Goal: Information Seeking & Learning: Learn about a topic

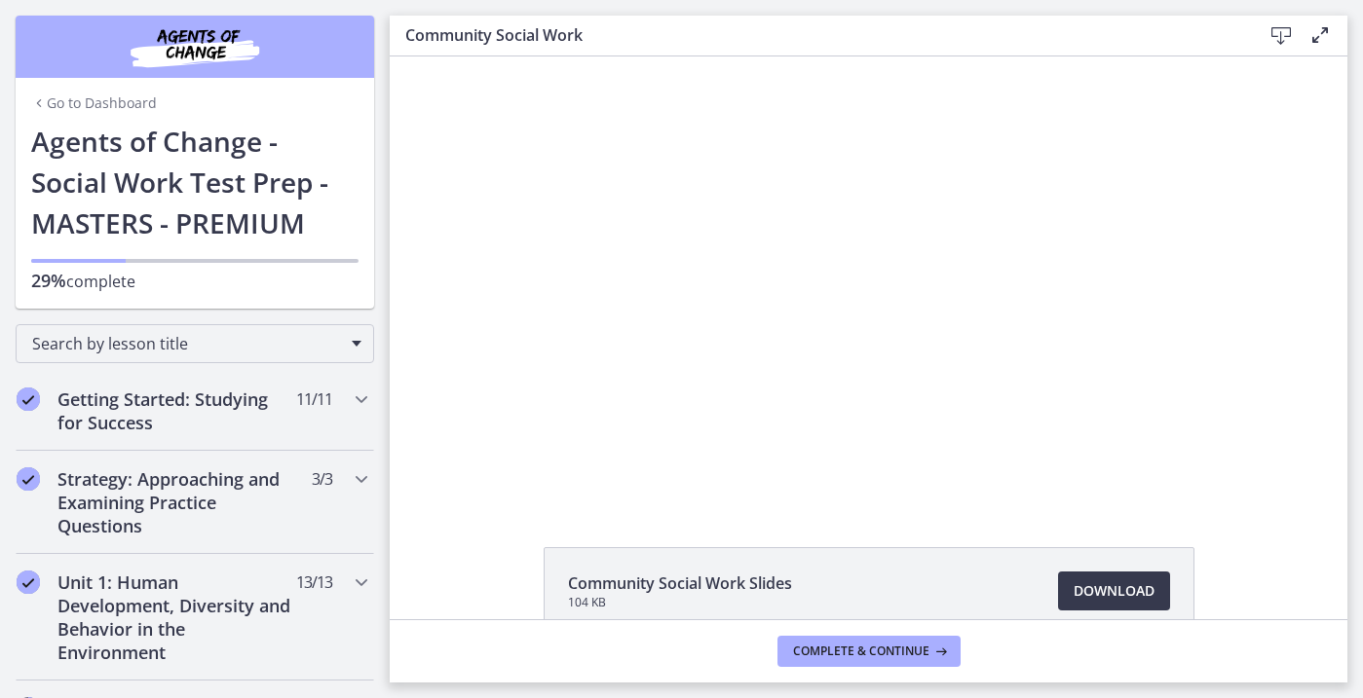
scroll to position [987, 0]
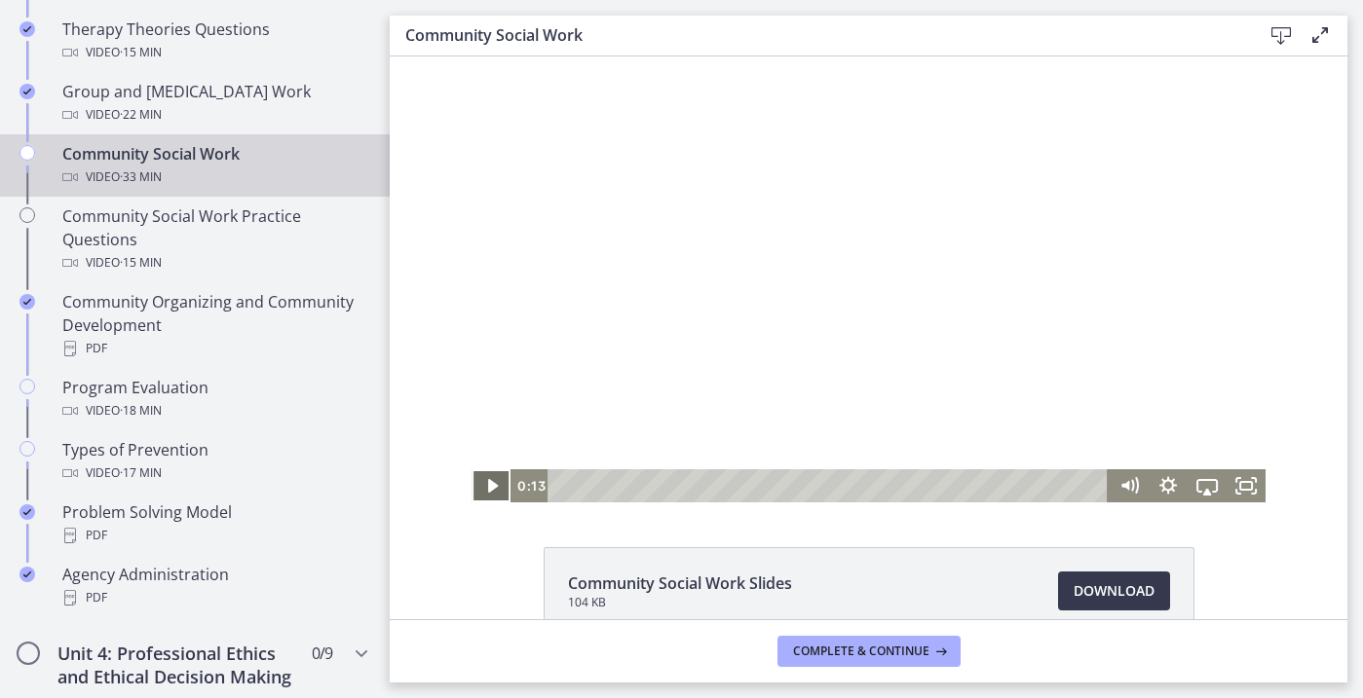
click at [495, 477] on icon "Play Video" at bounding box center [492, 485] width 39 height 33
click at [1250, 489] on icon "Fullscreen" at bounding box center [1245, 487] width 47 height 40
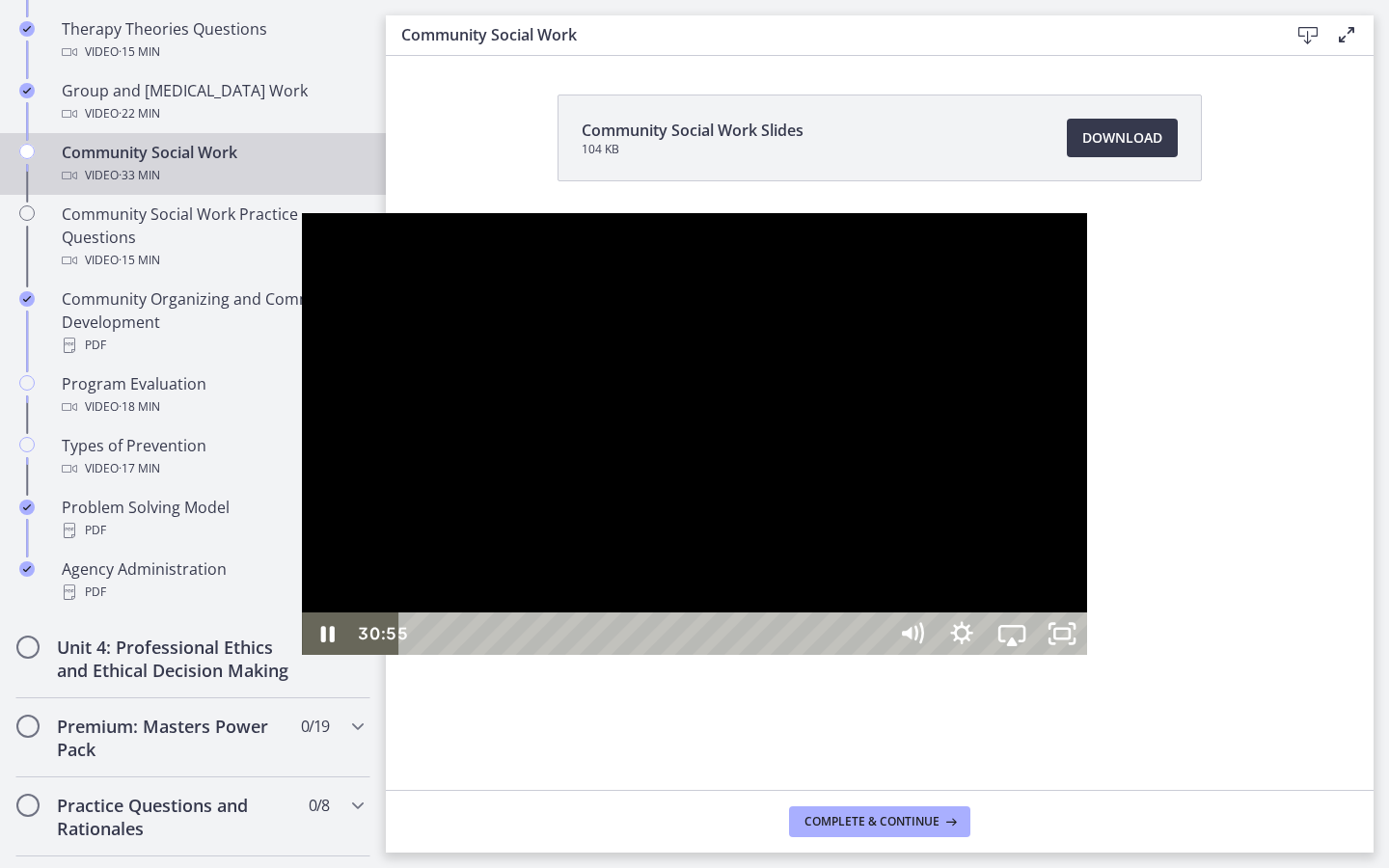
click at [873, 654] on div "30:55" at bounding box center [645, 633] width 457 height 43
click at [1025, 653] on div at bounding box center [694, 434] width 785 height 441
click at [1087, 654] on icon "Unfullscreen" at bounding box center [1061, 633] width 50 height 43
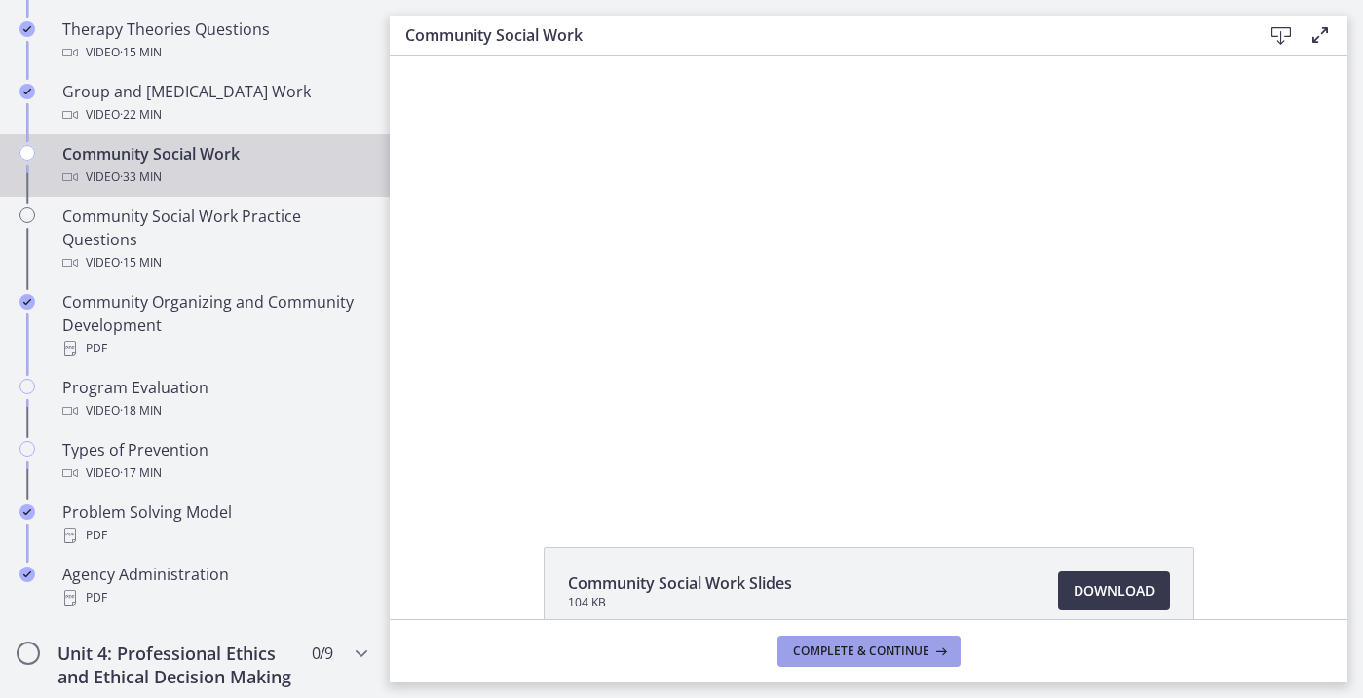
click at [870, 647] on span "Complete & continue" at bounding box center [861, 652] width 136 height 16
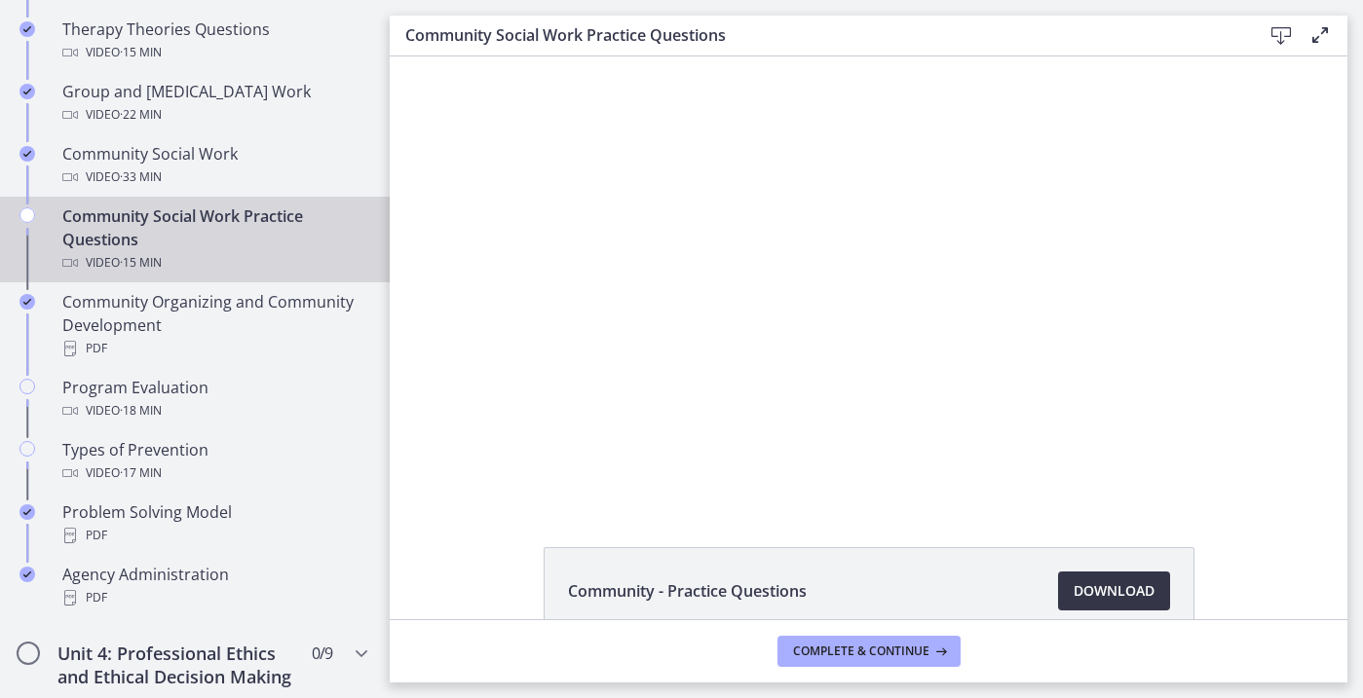
click at [1083, 585] on span "Download Opens in a new window" at bounding box center [1113, 591] width 81 height 23
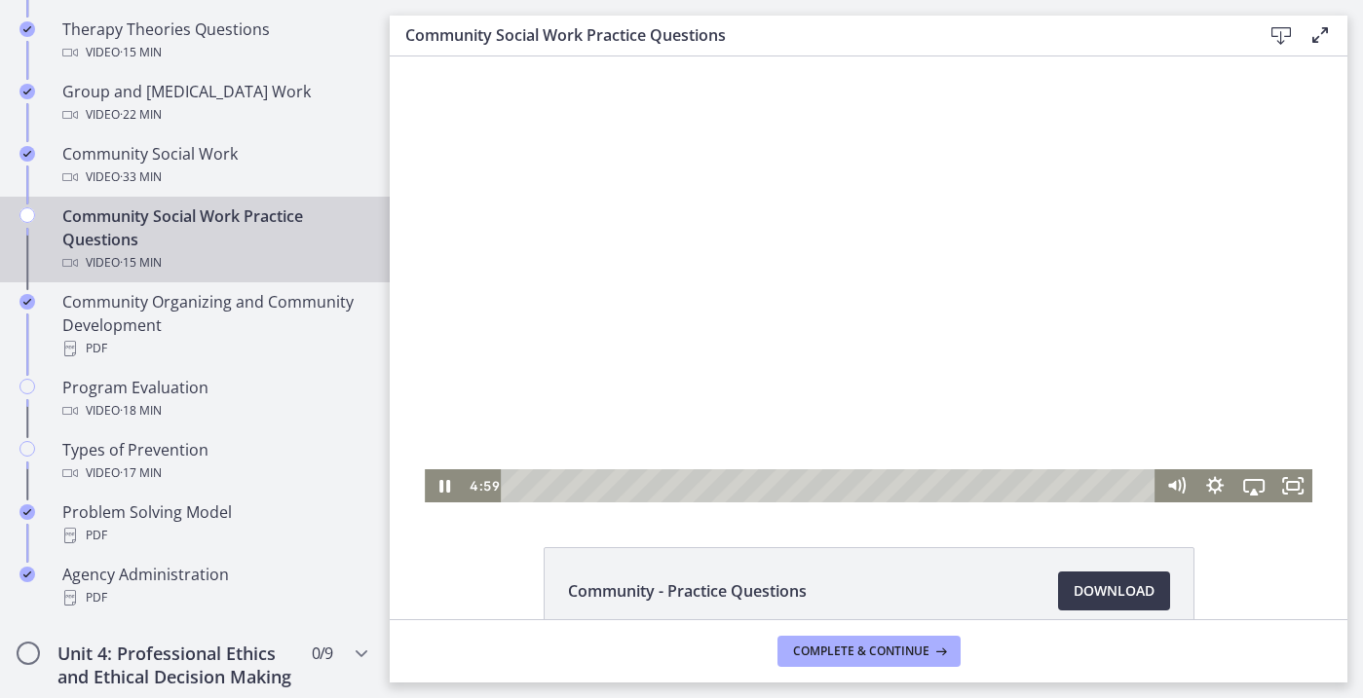
click at [701, 321] on div at bounding box center [868, 279] width 886 height 446
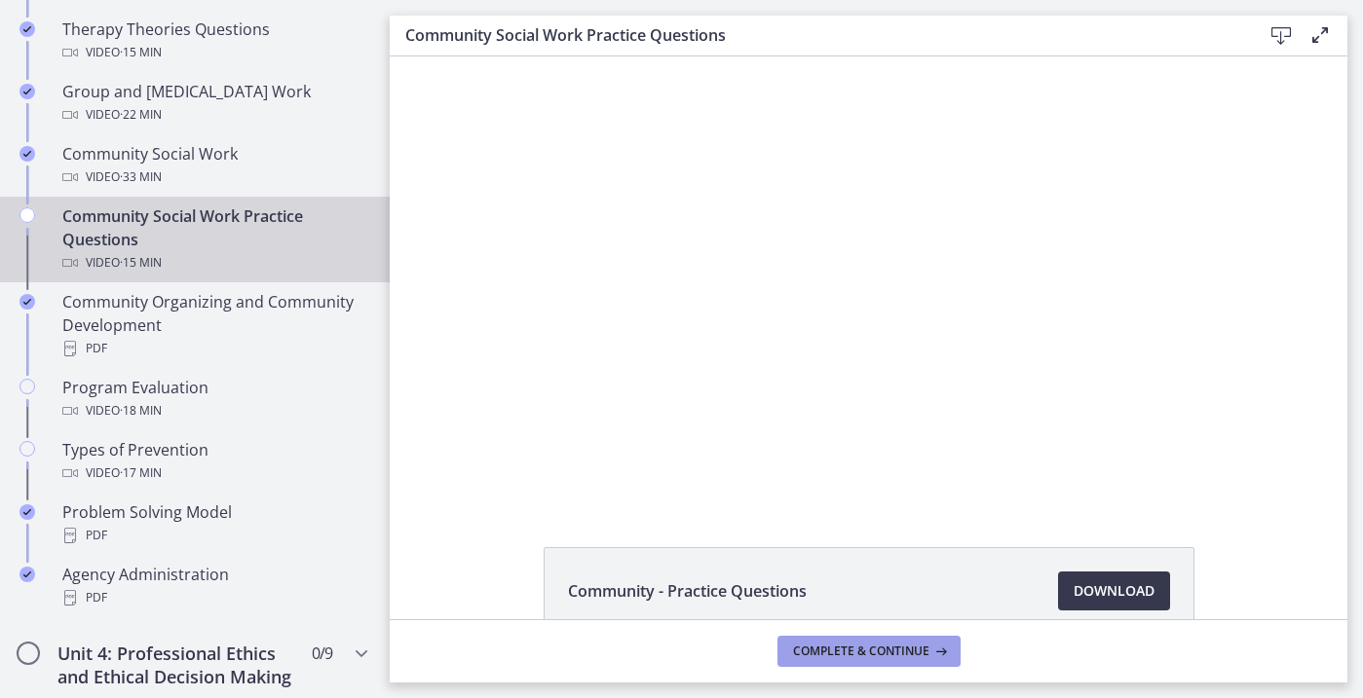
click at [824, 639] on button "Complete & continue" at bounding box center [868, 651] width 183 height 31
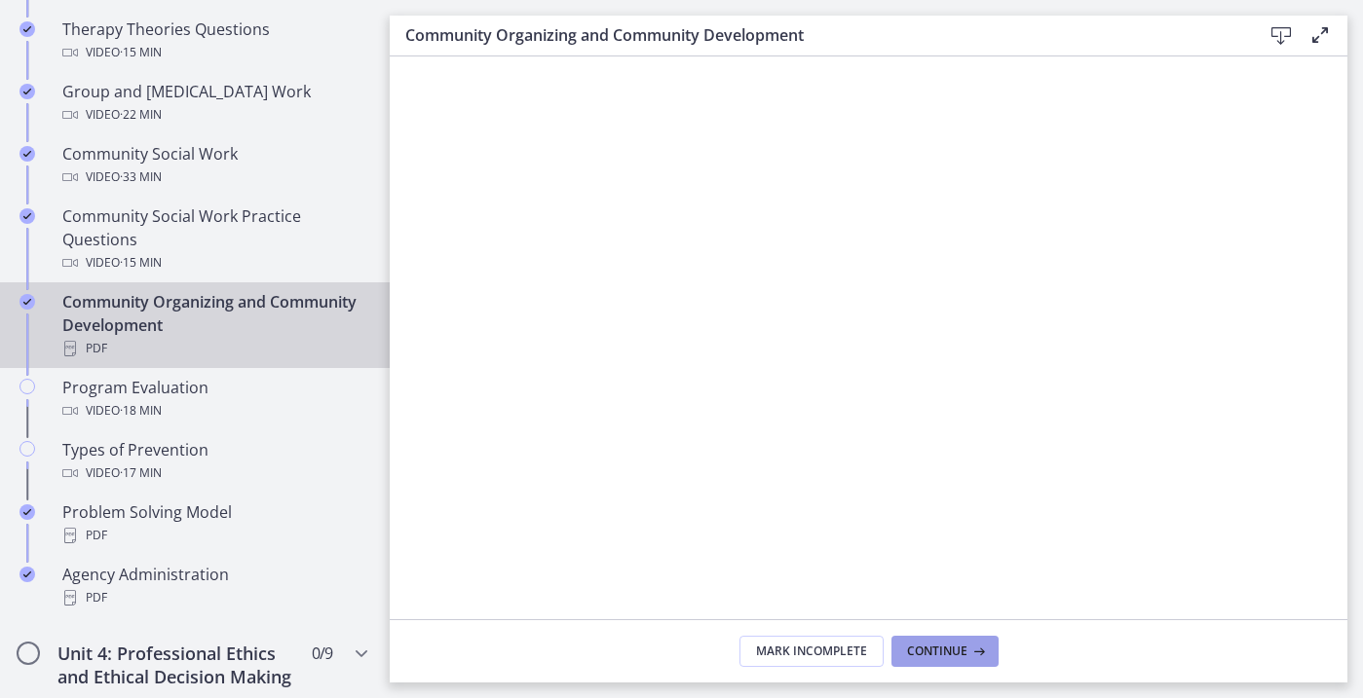
click at [939, 657] on span "Continue" at bounding box center [937, 652] width 60 height 16
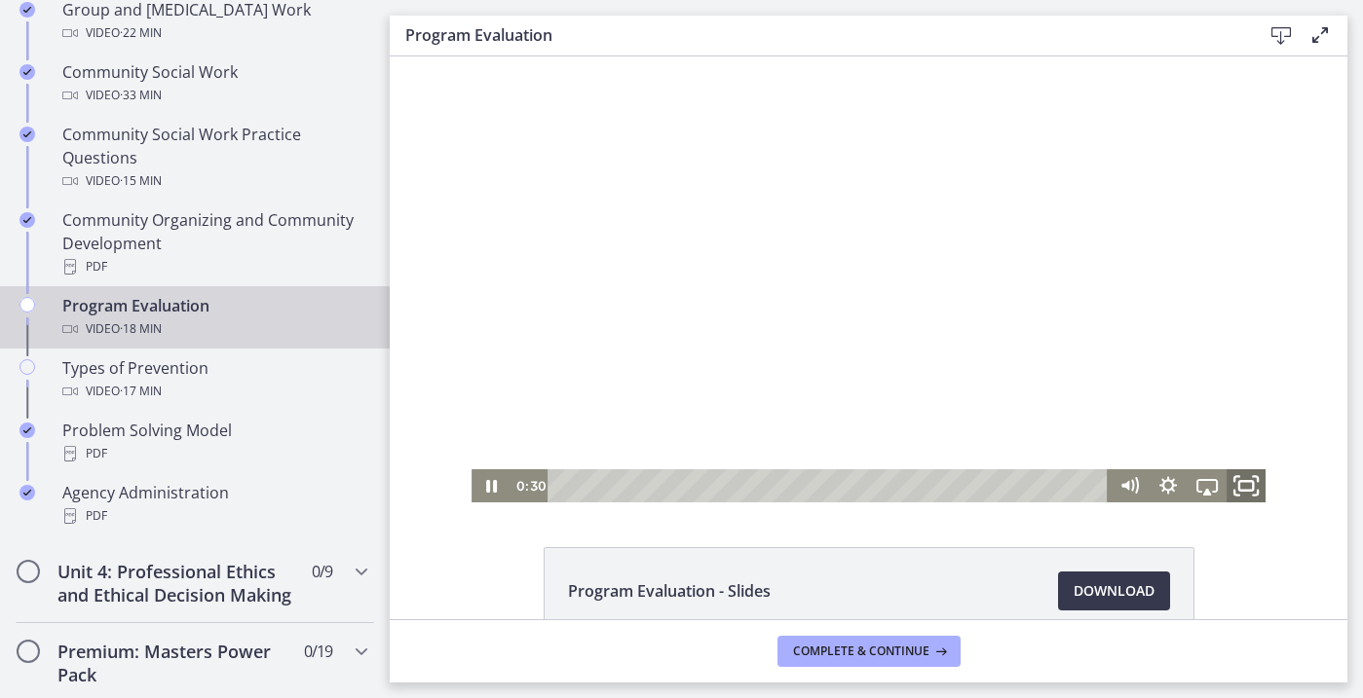
click at [1241, 490] on rect "Fullscreen" at bounding box center [1245, 486] width 14 height 10
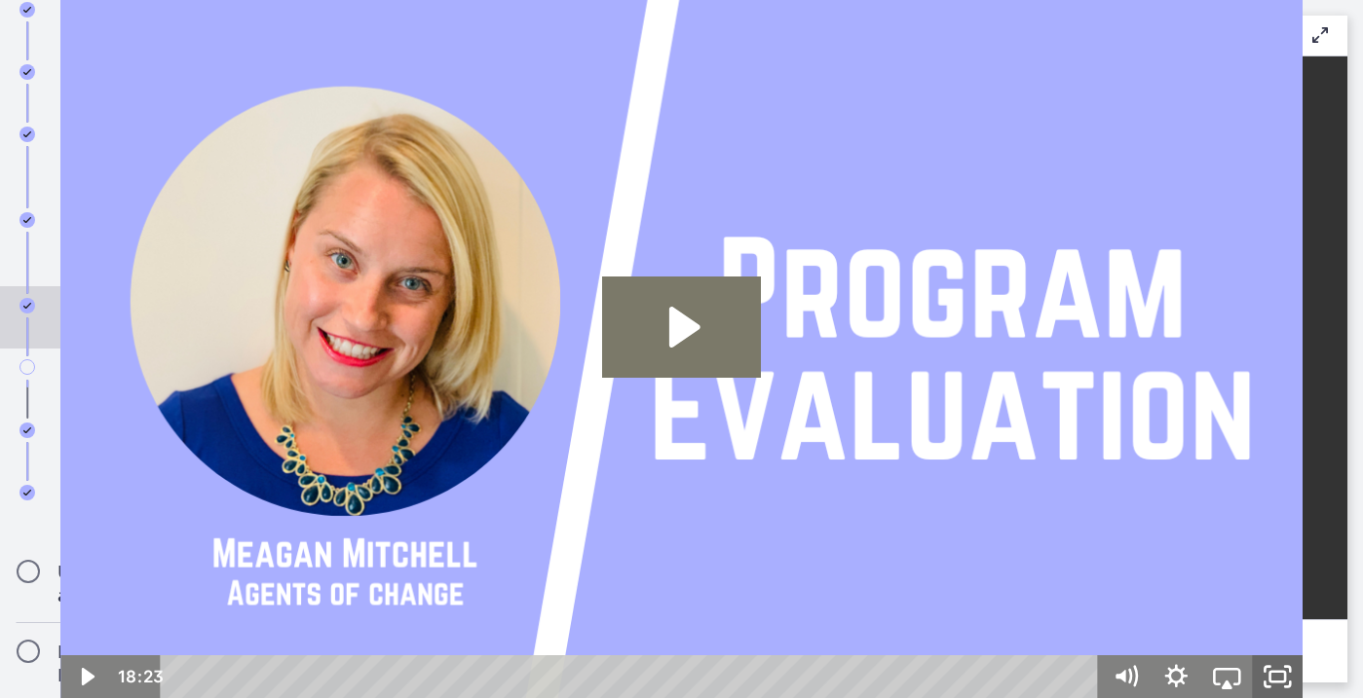
click at [1276, 677] on icon "Fullscreen" at bounding box center [1277, 677] width 51 height 43
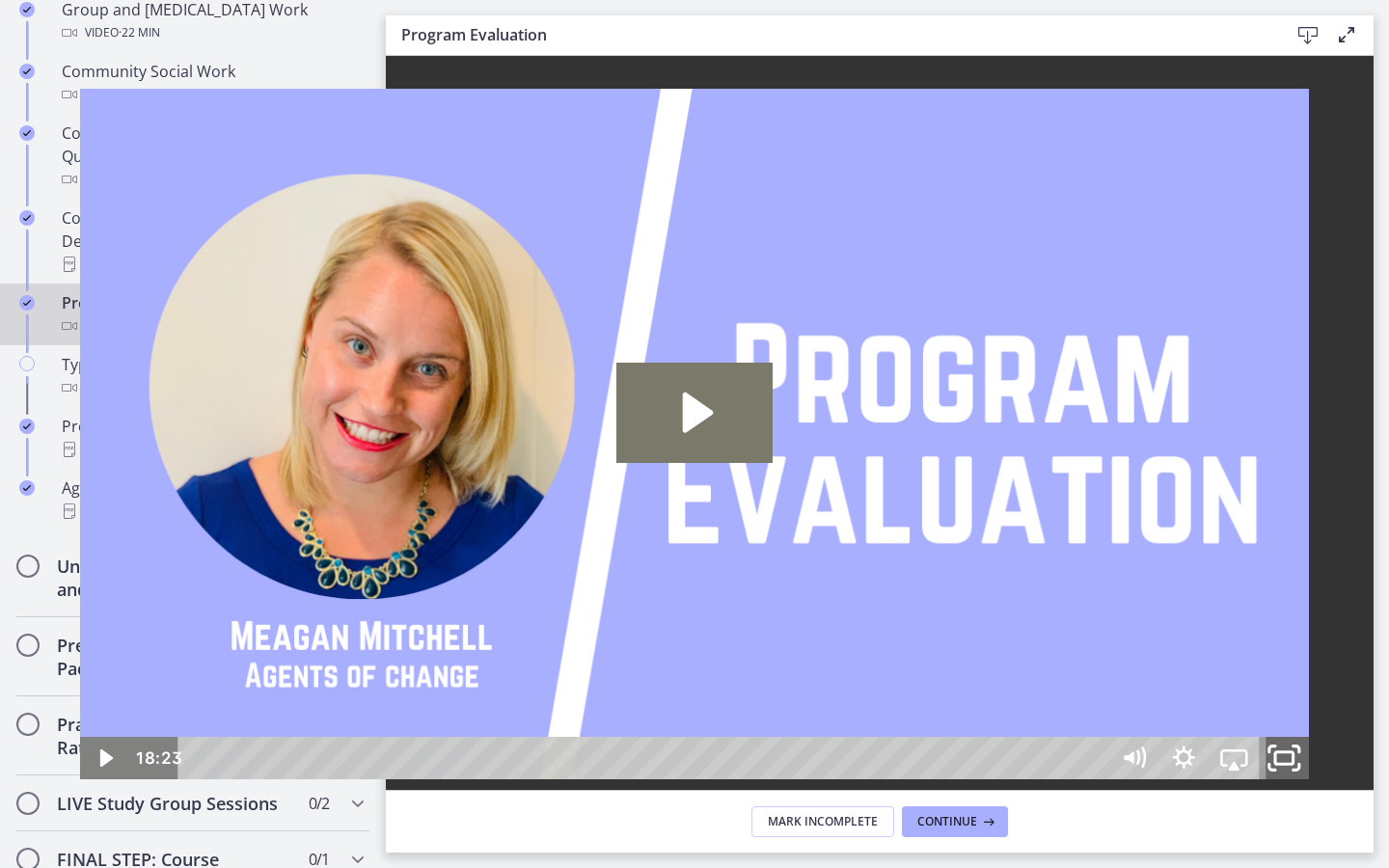
click at [1293, 690] on rect "Unfullscreen" at bounding box center [1284, 758] width 19 height 12
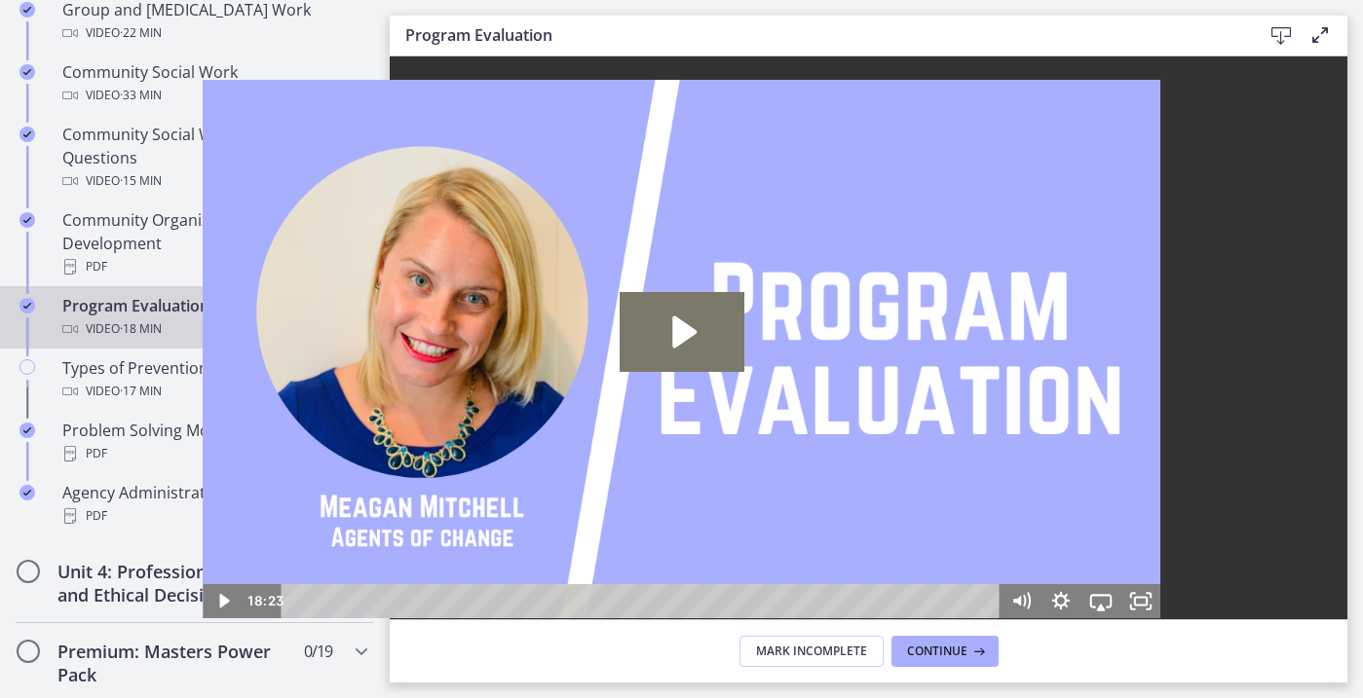
scroll to position [164, 0]
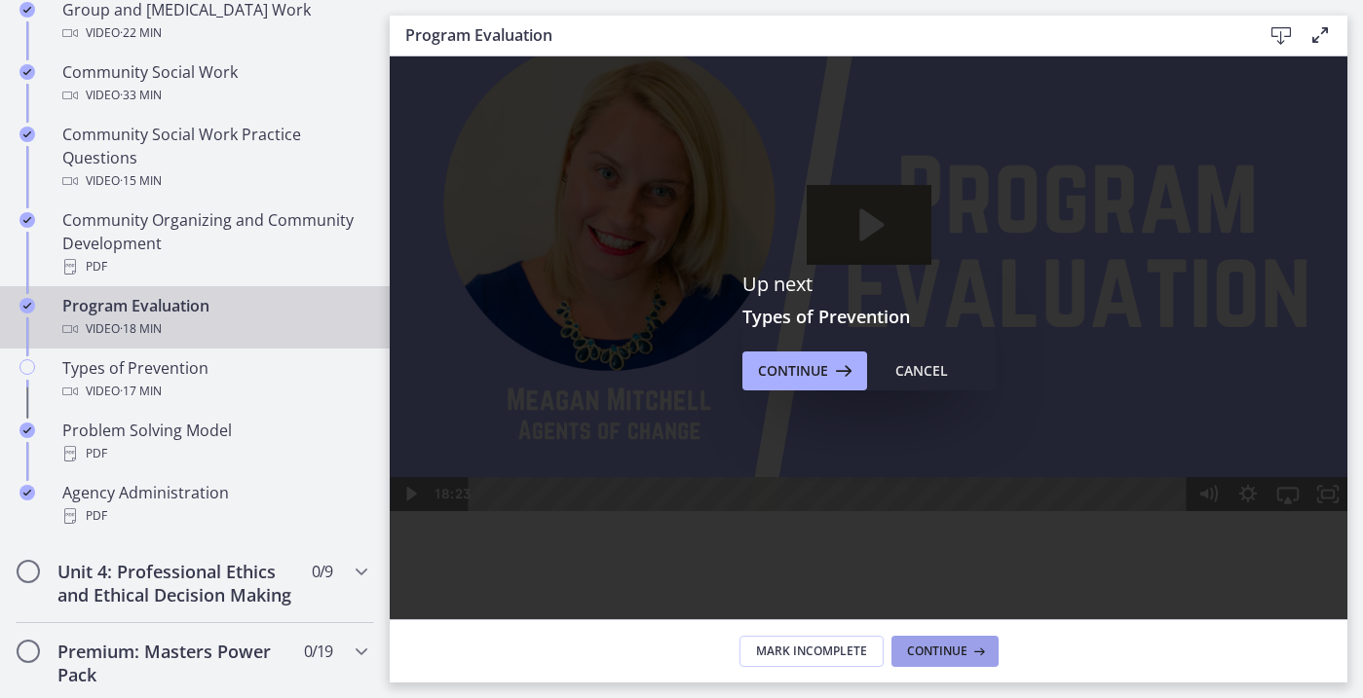
click at [952, 655] on span "Continue" at bounding box center [937, 652] width 60 height 16
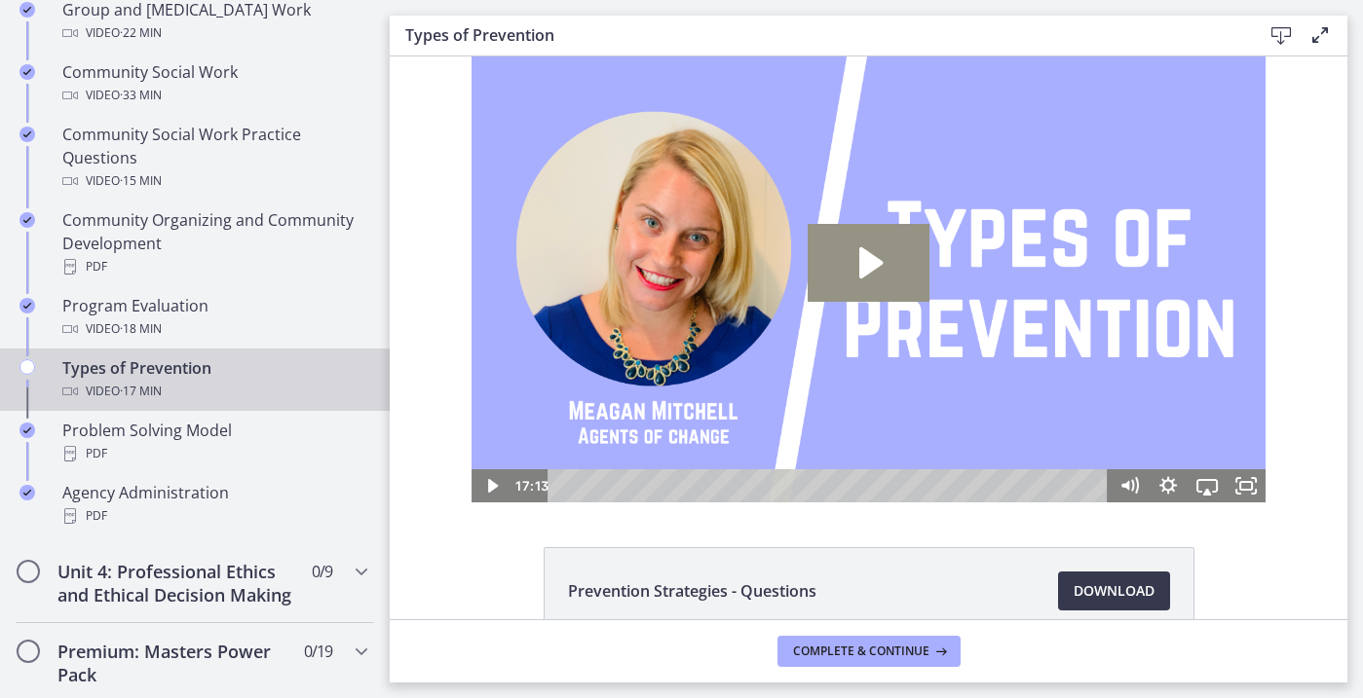
click at [851, 268] on icon "Play Video: cbe60hpt4o1cl02sih20.mp4" at bounding box center [868, 263] width 122 height 78
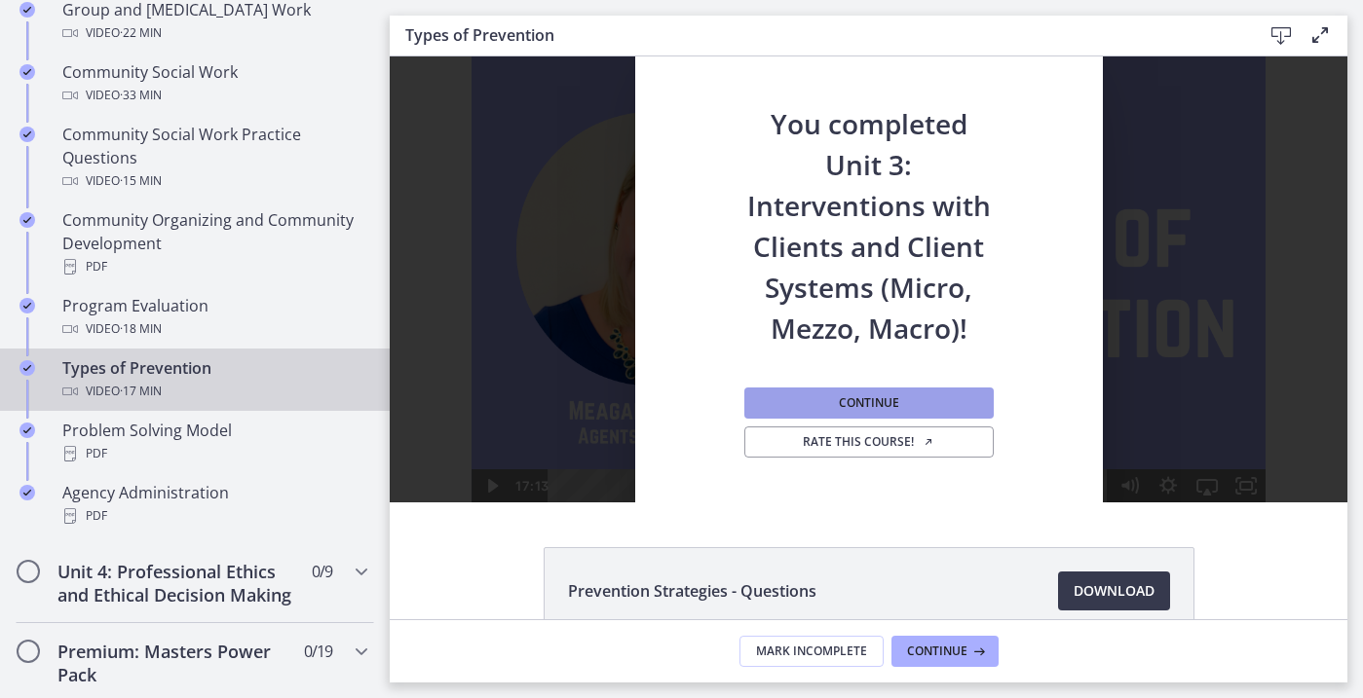
click at [917, 397] on button "Continue" at bounding box center [868, 403] width 249 height 31
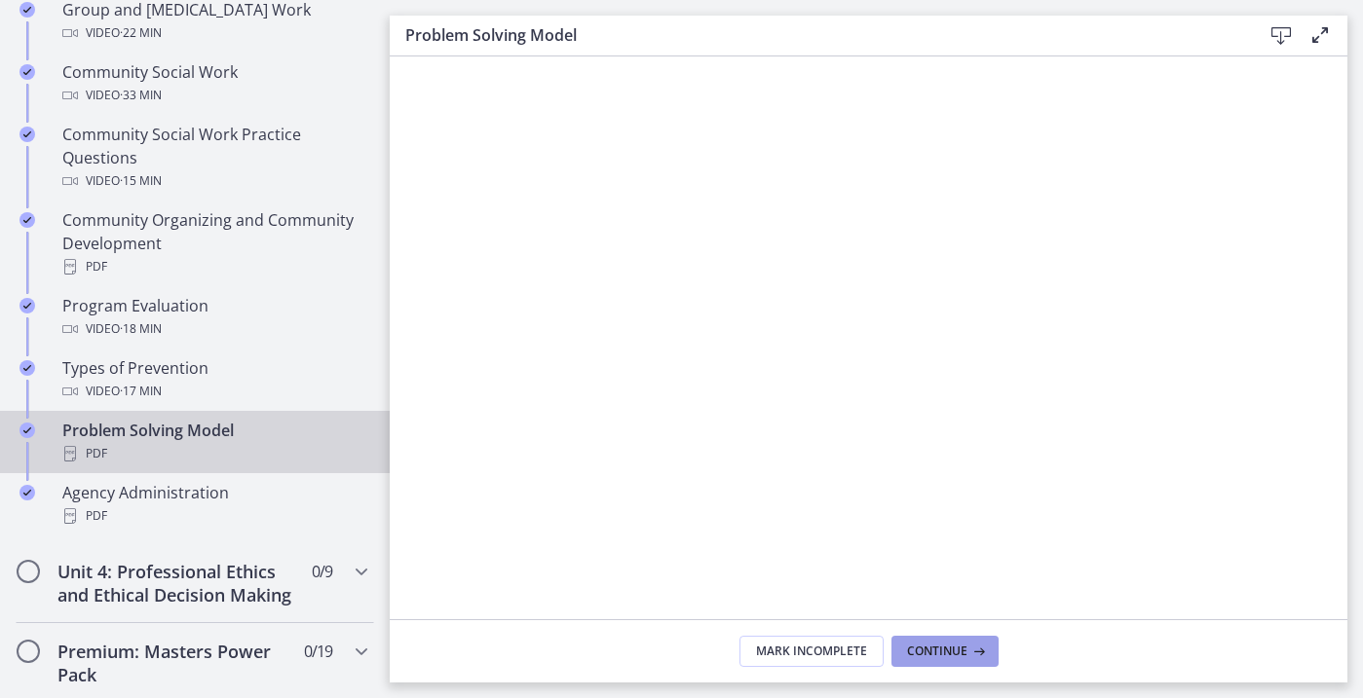
click at [946, 645] on span "Continue" at bounding box center [937, 652] width 60 height 16
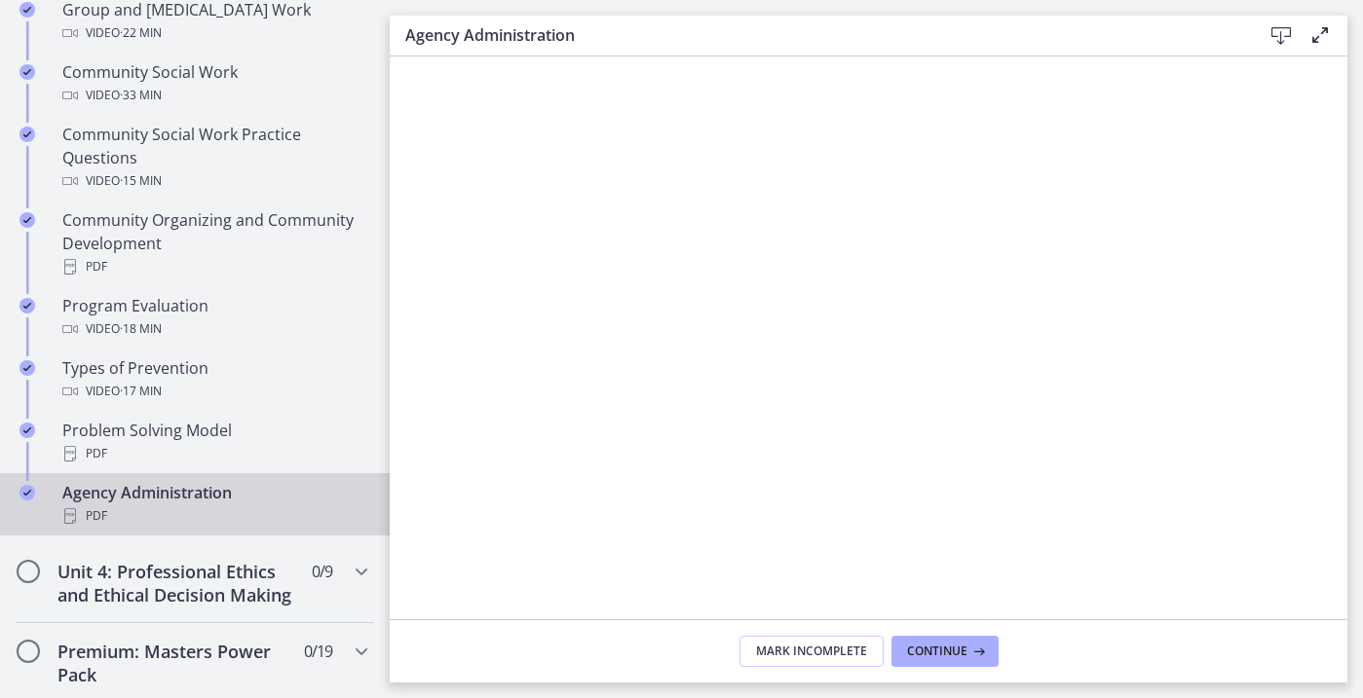
click at [947, 646] on span "Continue" at bounding box center [937, 652] width 60 height 16
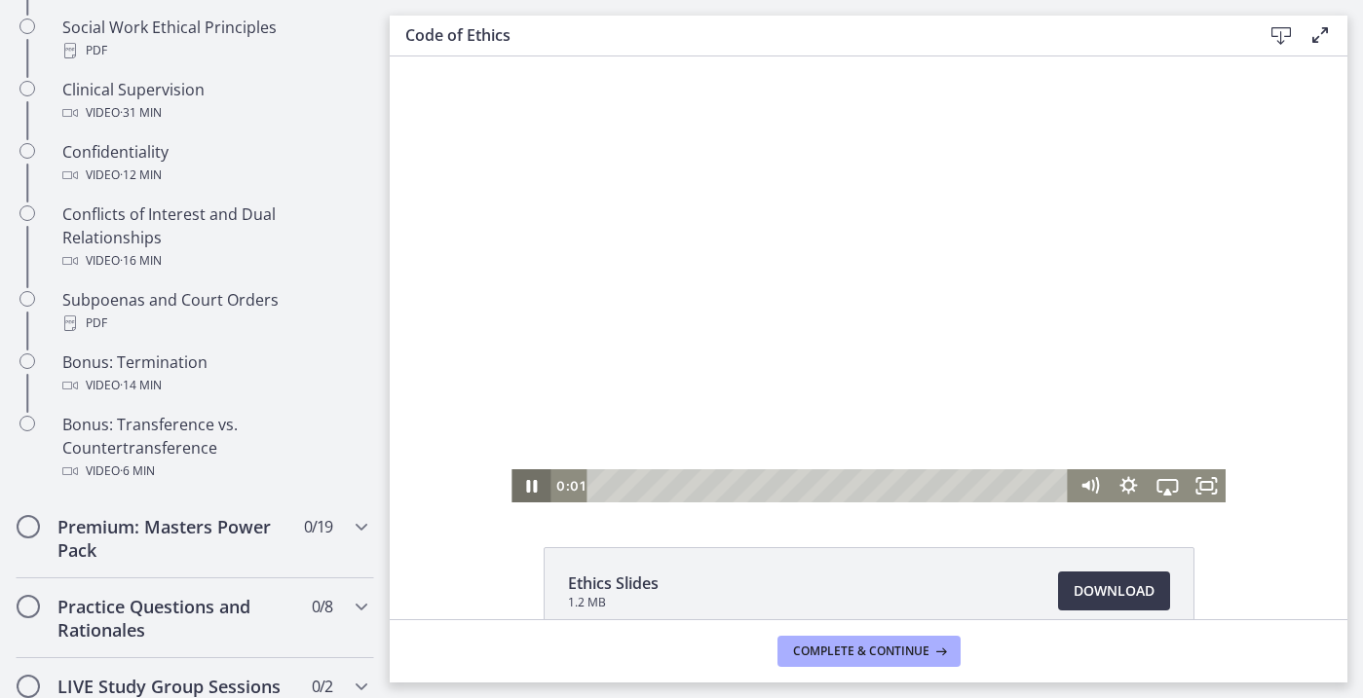
click at [527, 480] on icon "Pause" at bounding box center [530, 485] width 39 height 33
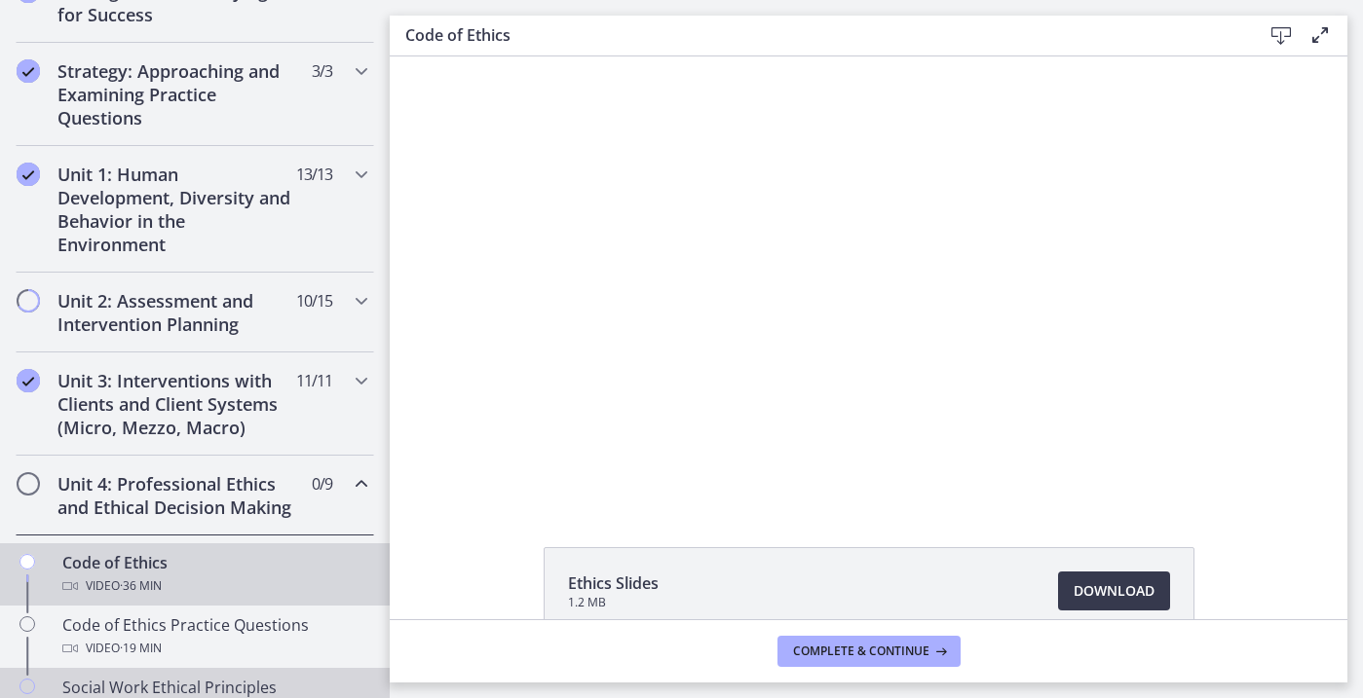
scroll to position [411, 0]
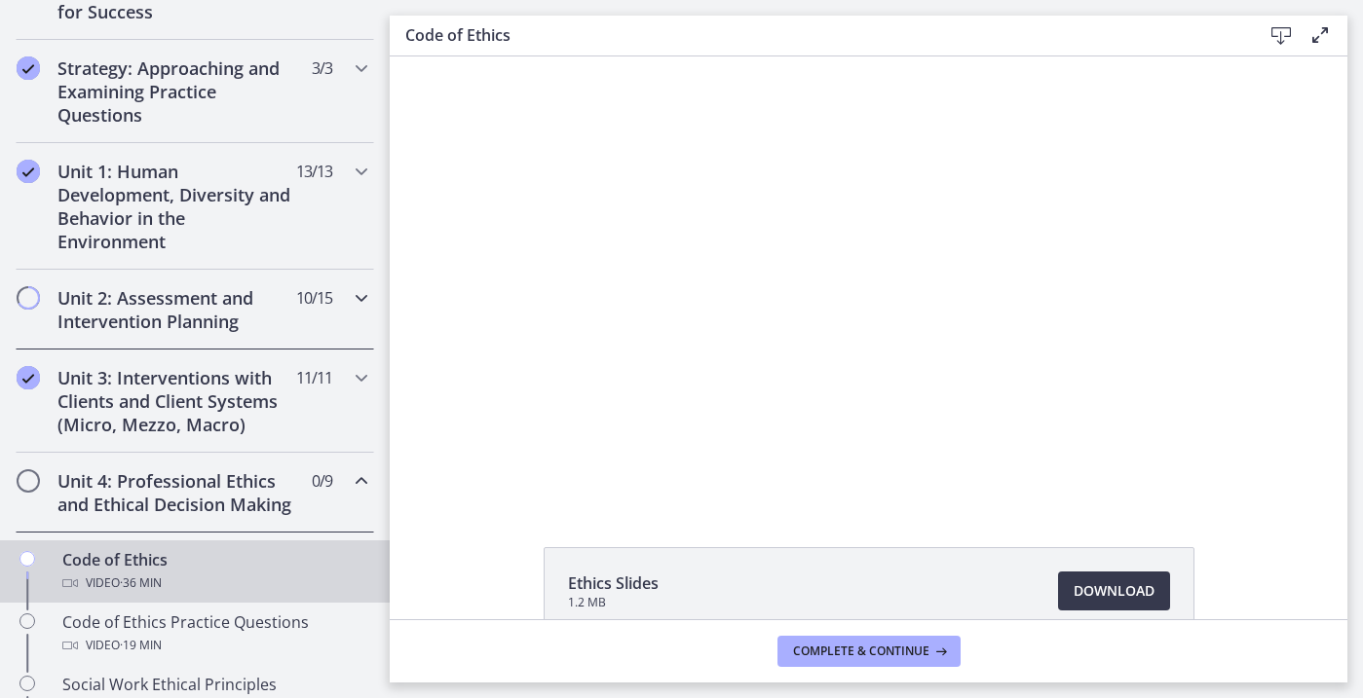
click at [225, 298] on h2 "Unit 2: Assessment and Intervention Planning" at bounding box center [176, 309] width 238 height 47
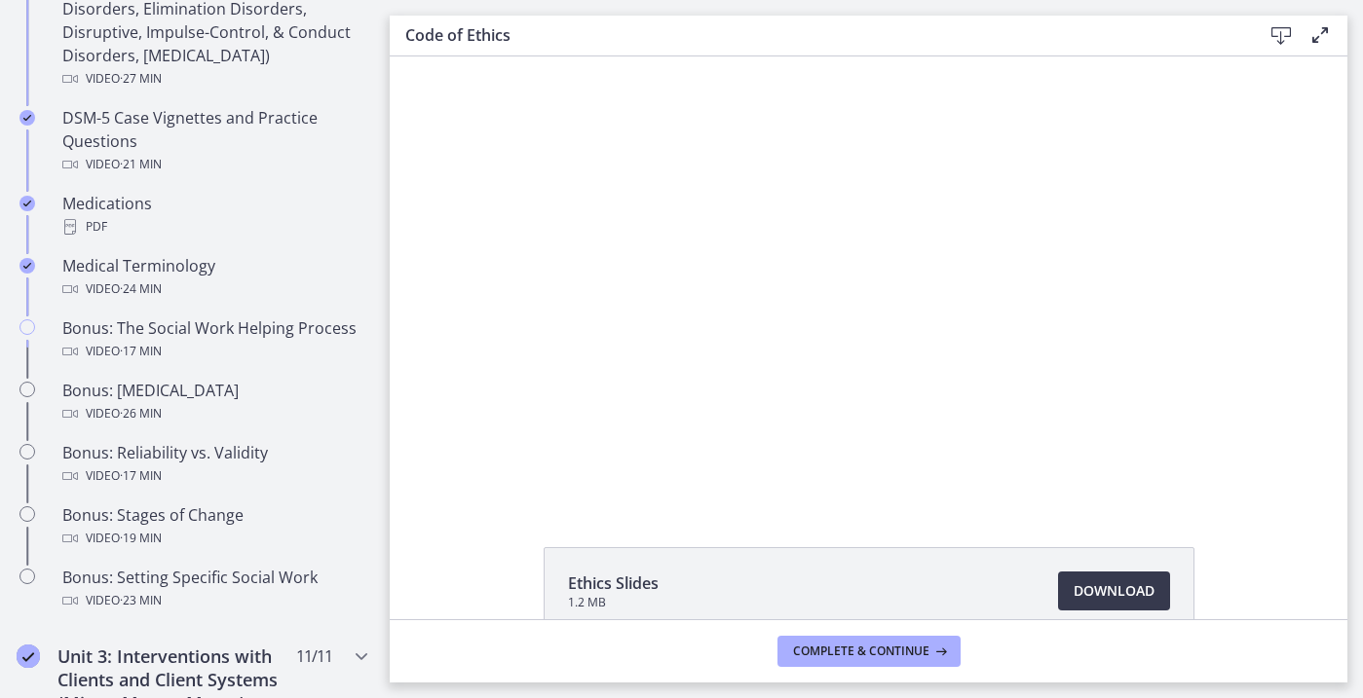
scroll to position [1319, 0]
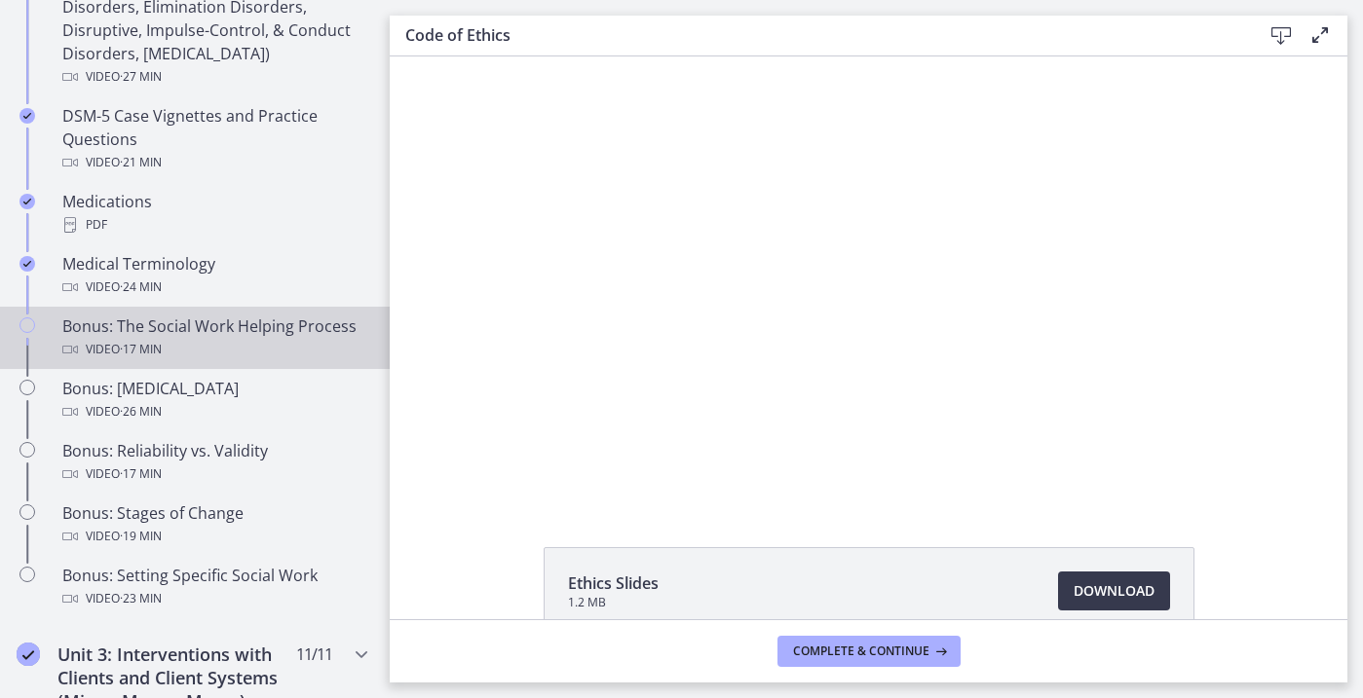
click at [297, 353] on div "Video · 17 min" at bounding box center [214, 349] width 304 height 23
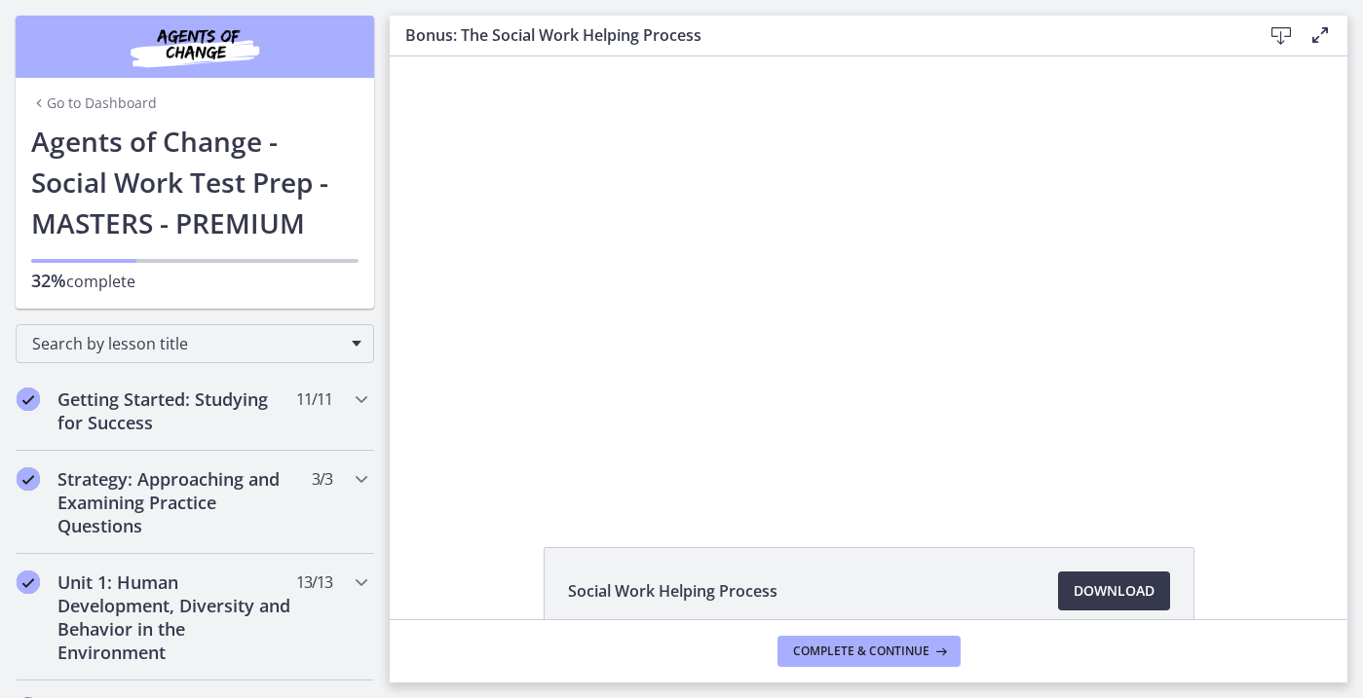
scroll to position [1319, 0]
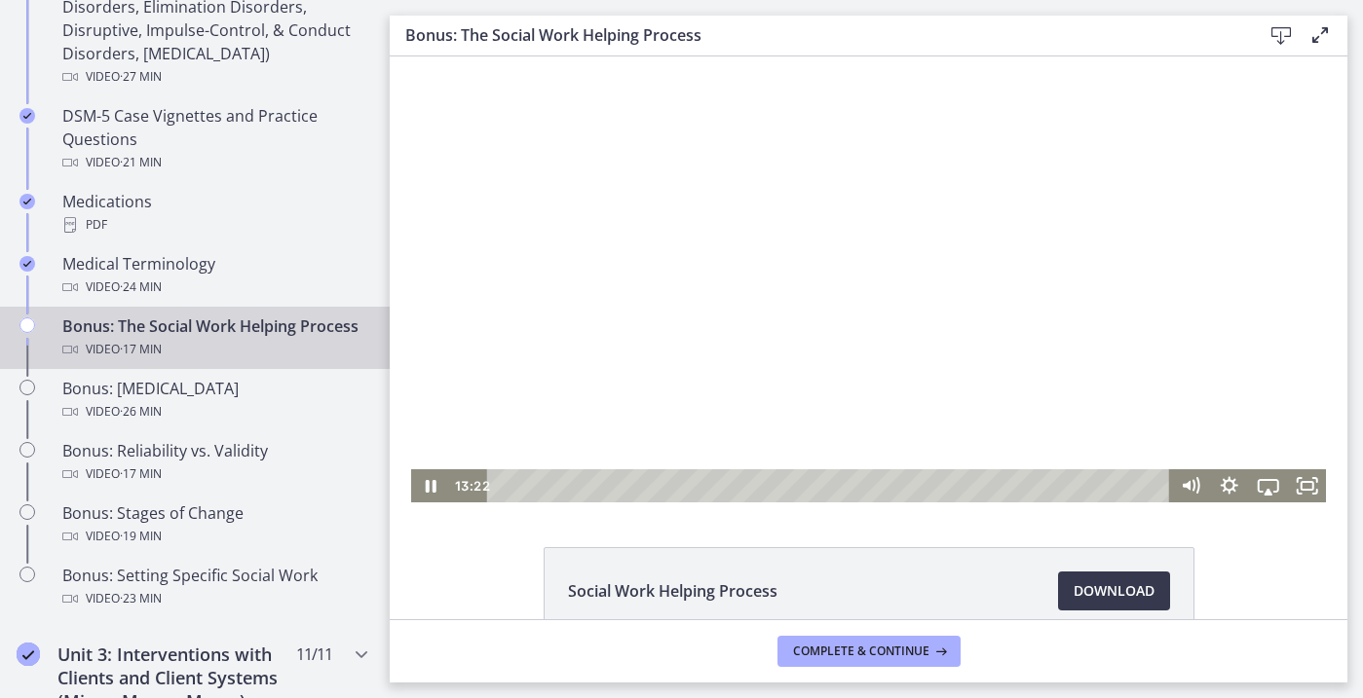
click at [791, 426] on div at bounding box center [868, 279] width 915 height 446
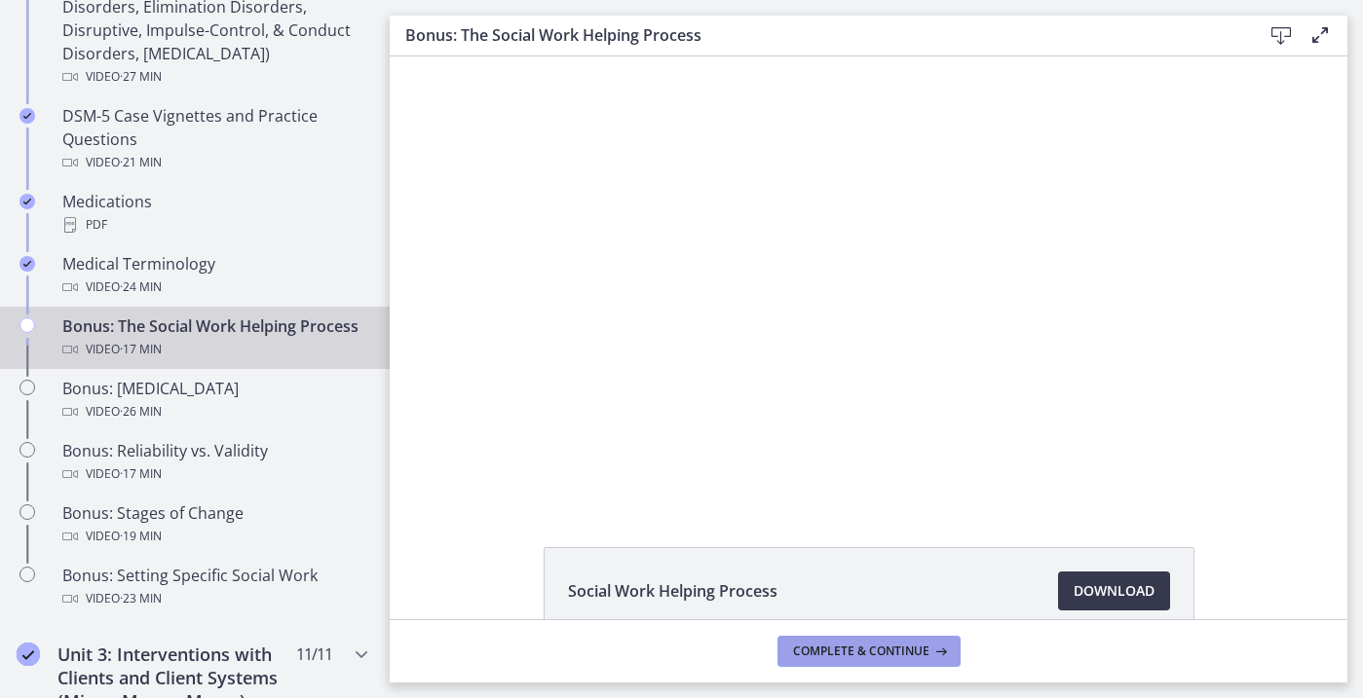
click at [855, 660] on button "Complete & continue" at bounding box center [868, 651] width 183 height 31
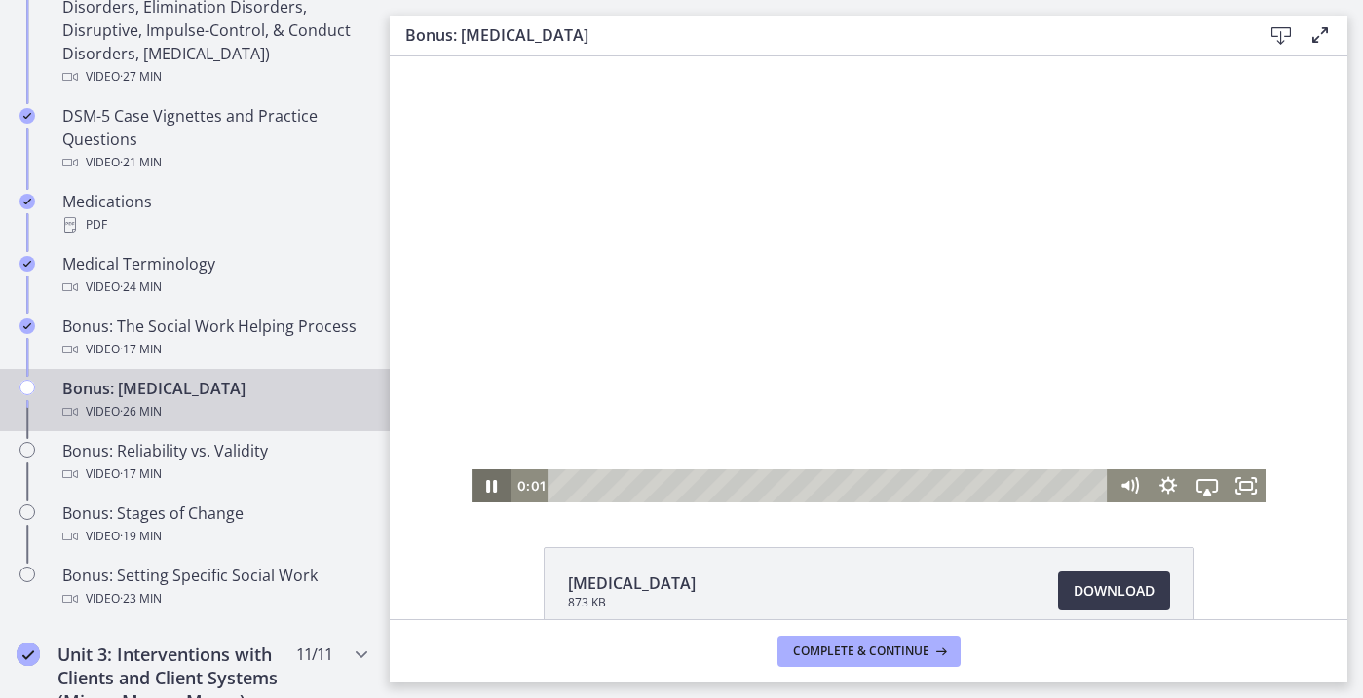
click at [487, 490] on icon "Pause" at bounding box center [491, 486] width 11 height 13
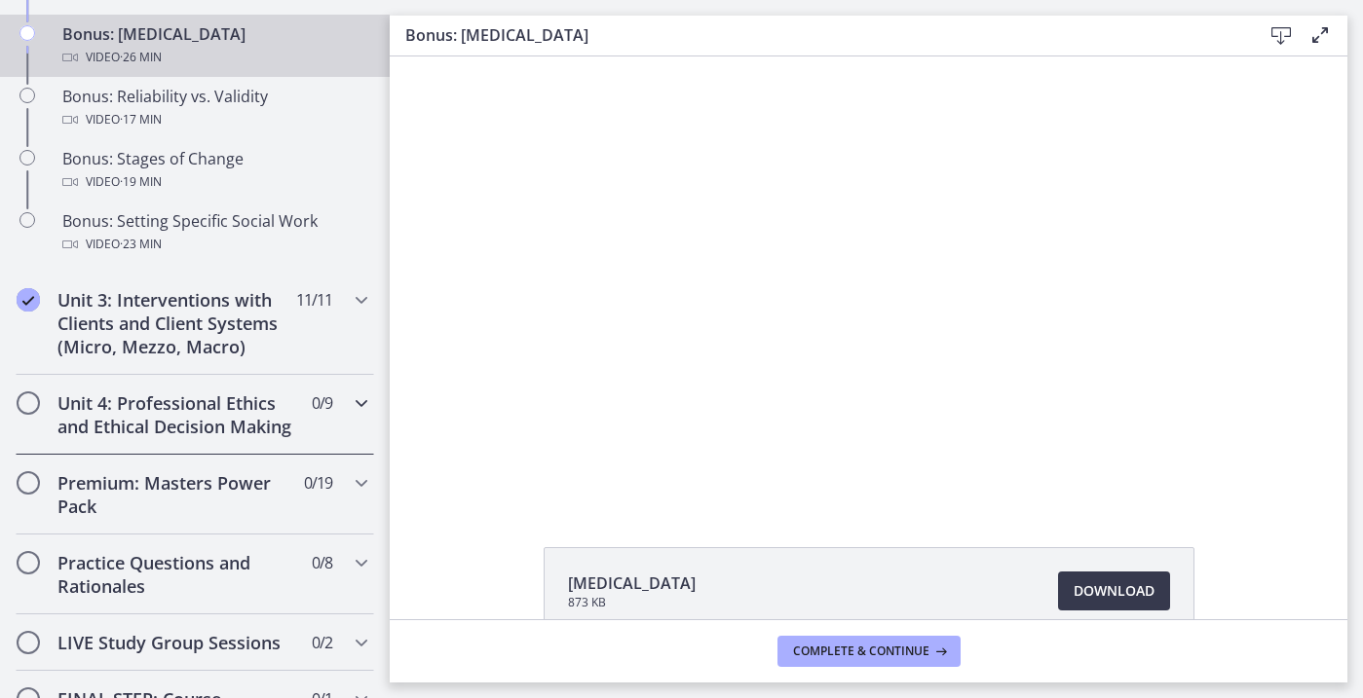
click at [253, 432] on h2 "Unit 4: Professional Ethics and Ethical Decision Making" at bounding box center [176, 415] width 238 height 47
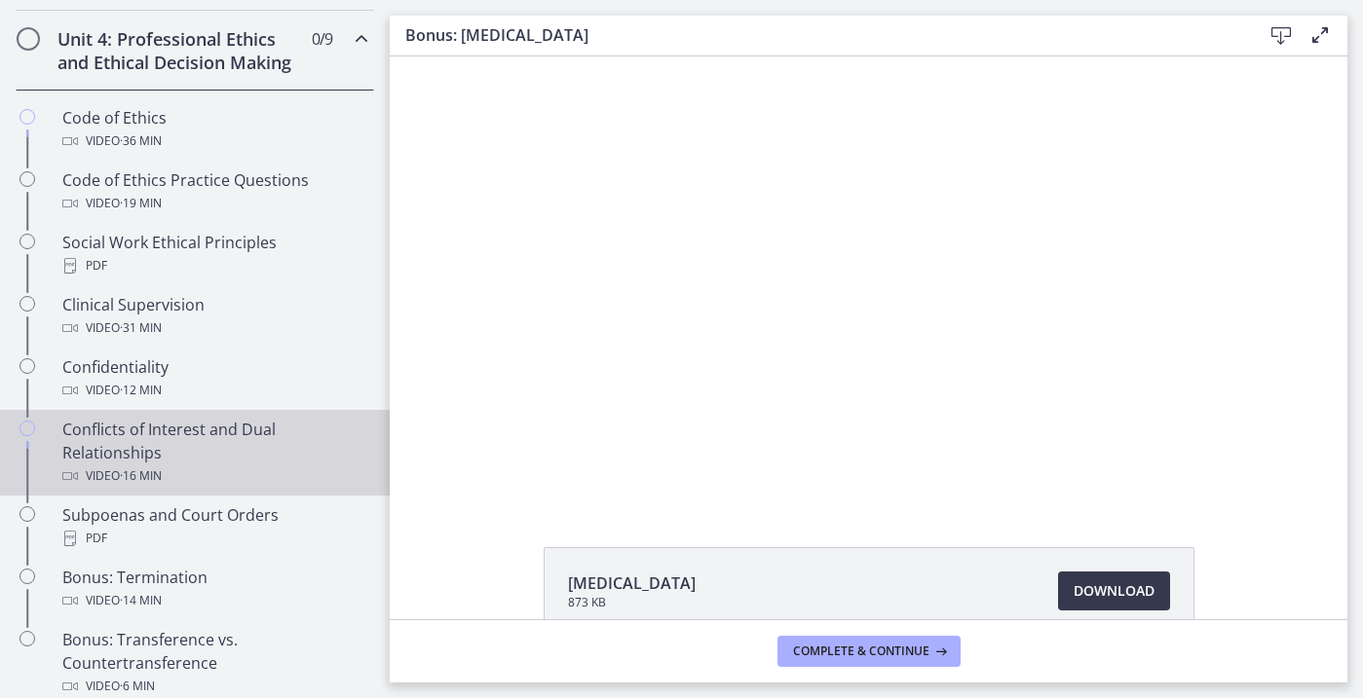
scroll to position [855, 0]
